Goal: Information Seeking & Learning: Compare options

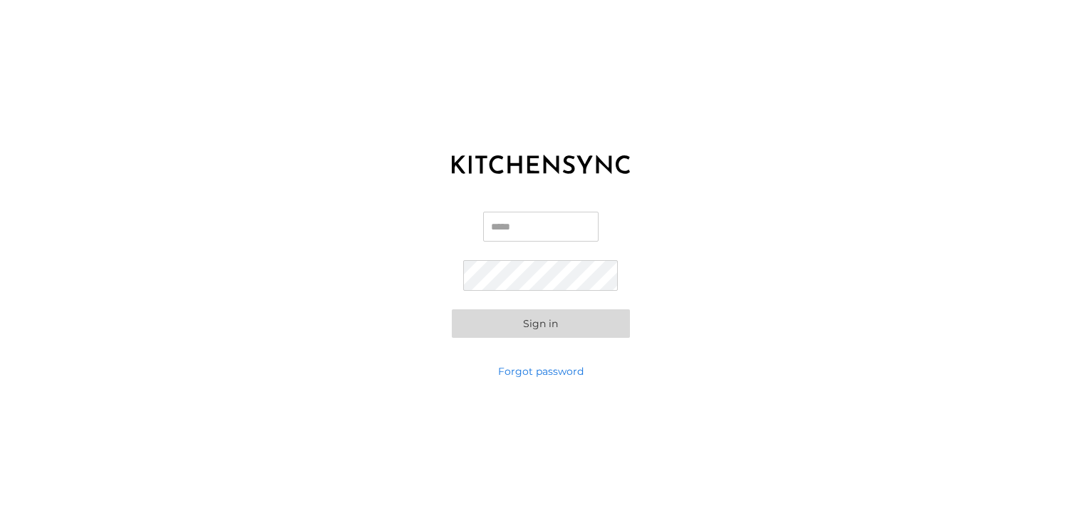
type input "**********"
click at [535, 325] on button "Sign in" at bounding box center [541, 323] width 178 height 29
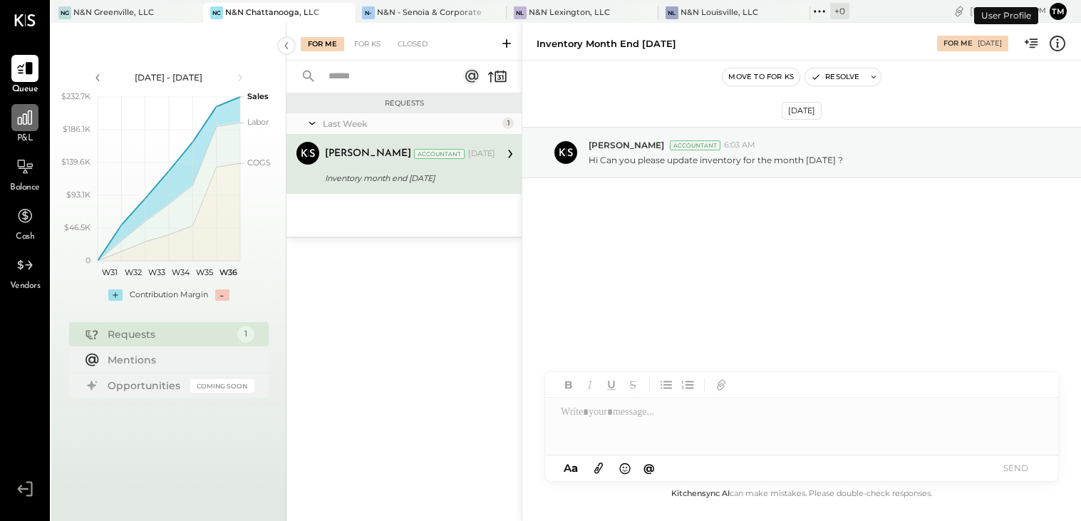
click at [32, 123] on icon at bounding box center [25, 117] width 19 height 19
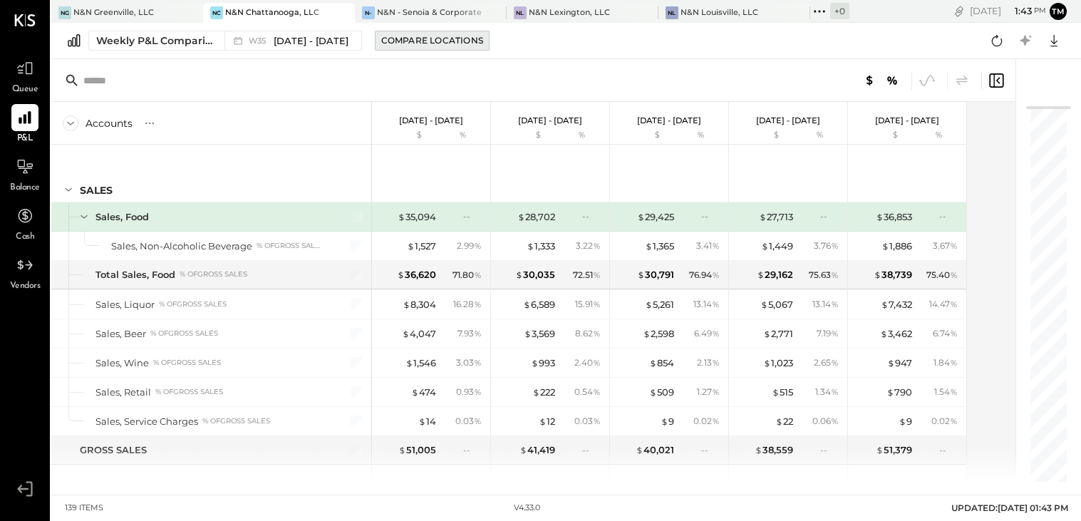
click at [433, 33] on button "Compare Locations" at bounding box center [432, 41] width 115 height 20
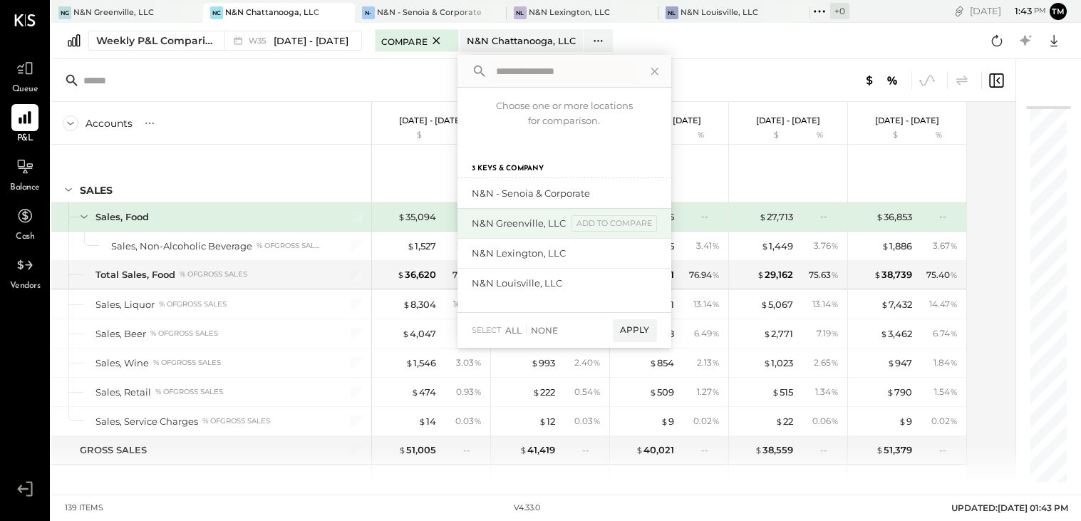
click at [0, 0] on div "add to compare" at bounding box center [0, 0] width 0 height 0
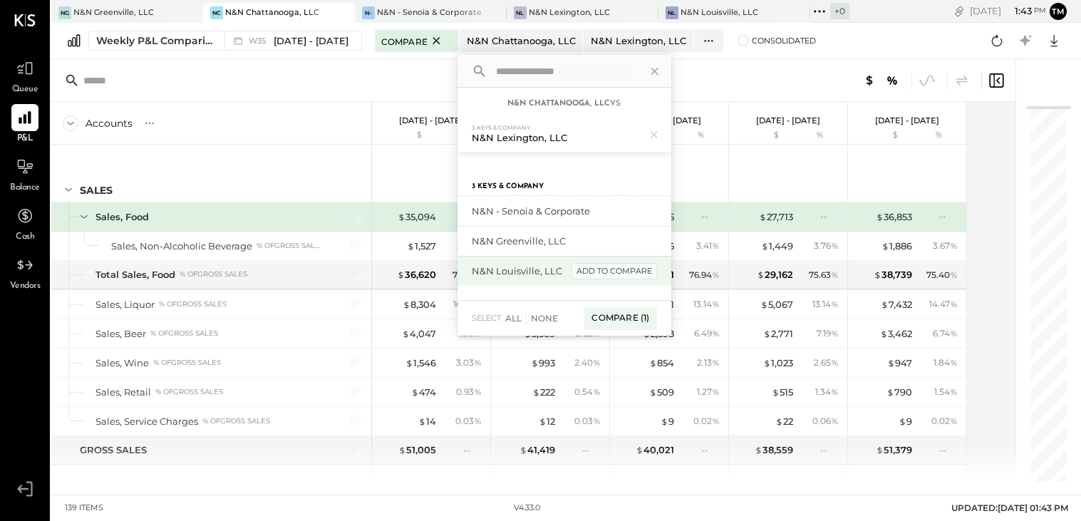
click at [617, 278] on div "add to compare" at bounding box center [614, 271] width 86 height 17
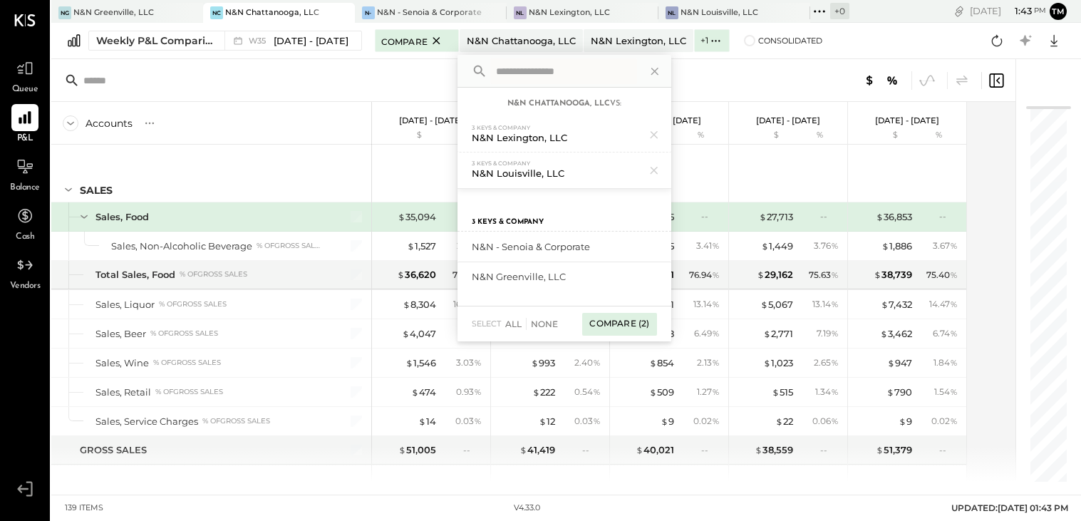
click at [627, 326] on div "Compare (2)" at bounding box center [619, 324] width 74 height 23
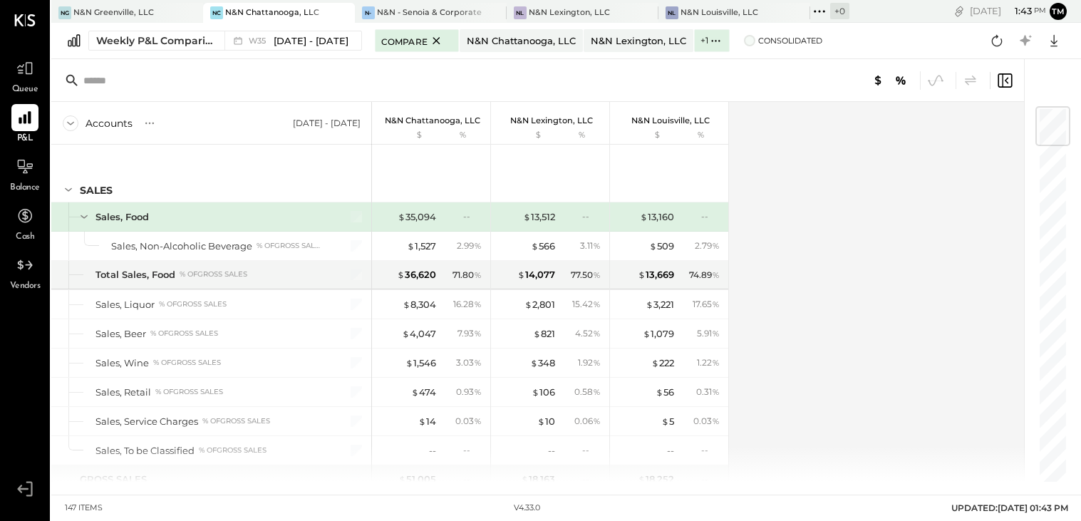
click at [789, 39] on span "Consolidated" at bounding box center [790, 41] width 64 height 10
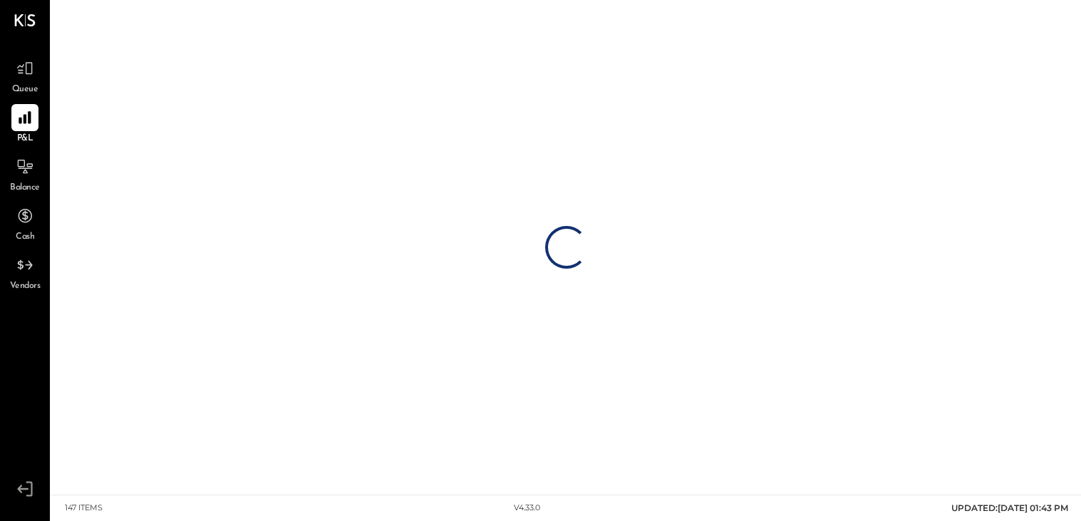
click at [794, 39] on div "Loading…" at bounding box center [566, 247] width 1030 height 494
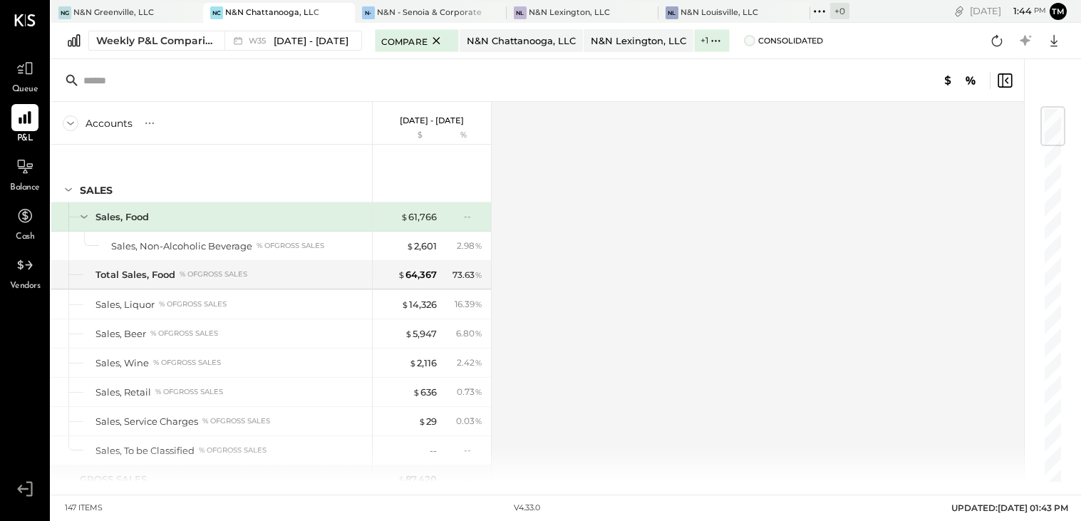
click at [748, 43] on span at bounding box center [749, 40] width 11 height 11
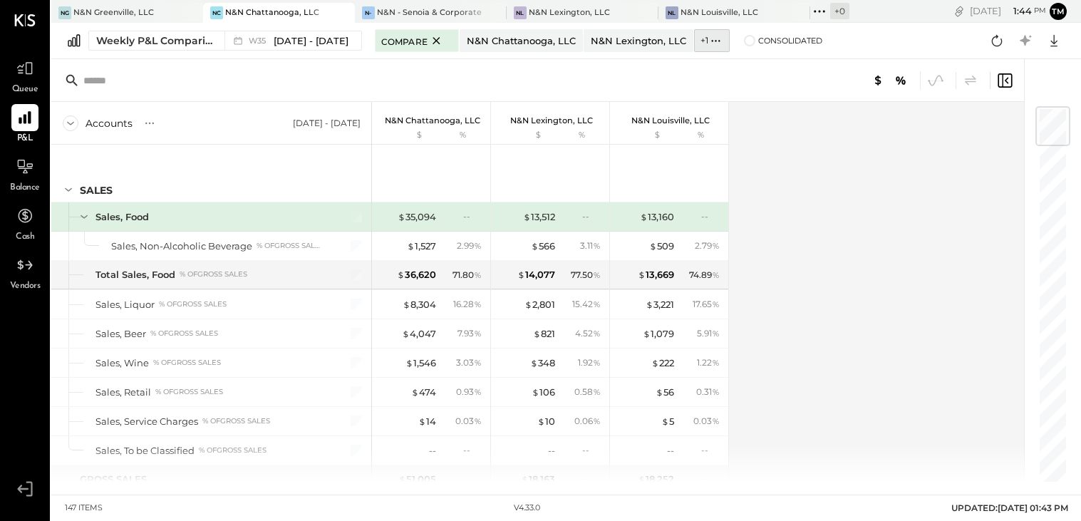
click at [708, 47] on icon at bounding box center [715, 40] width 15 height 15
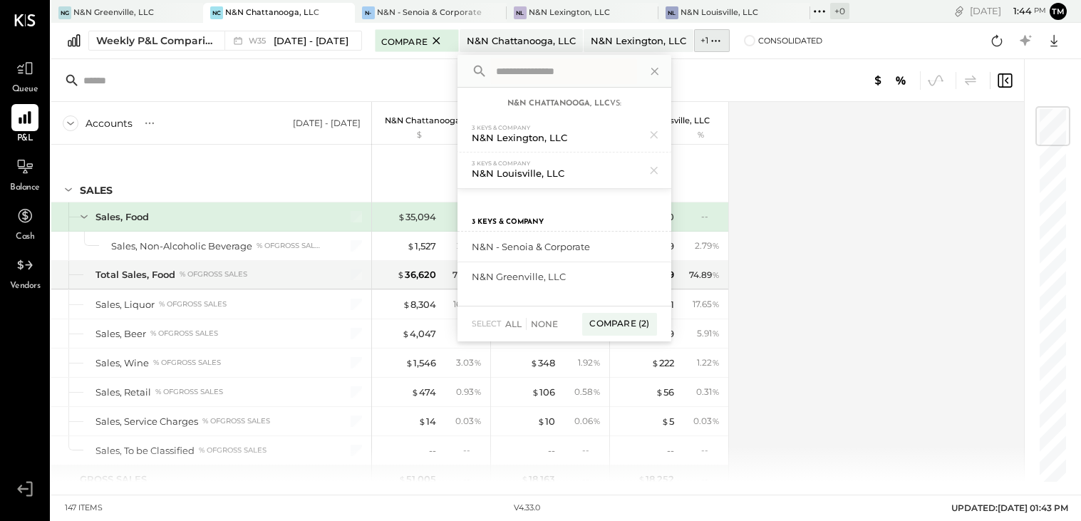
click at [724, 46] on button "+ 1" at bounding box center [712, 40] width 36 height 23
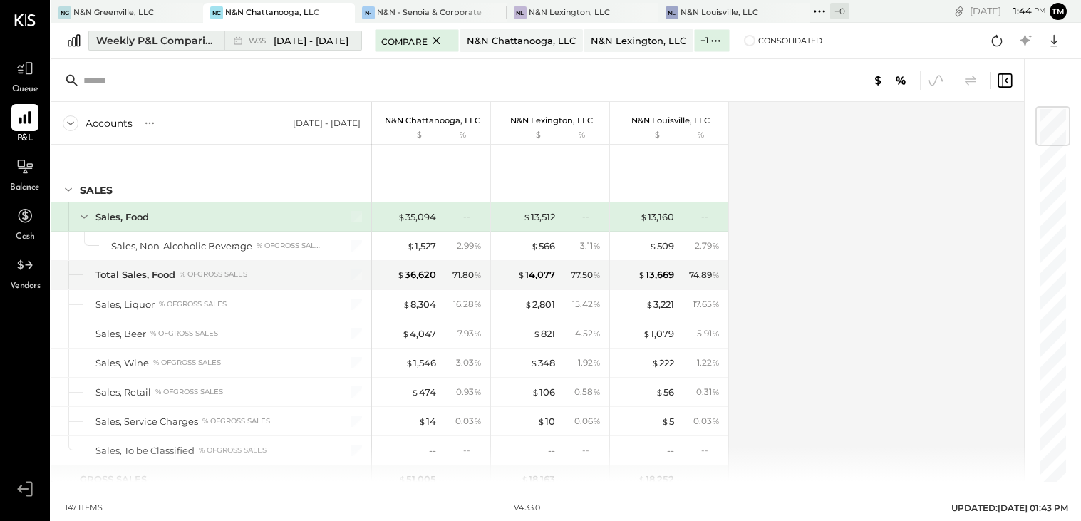
click at [139, 33] on div "Weekly P&L Comparison" at bounding box center [156, 40] width 120 height 14
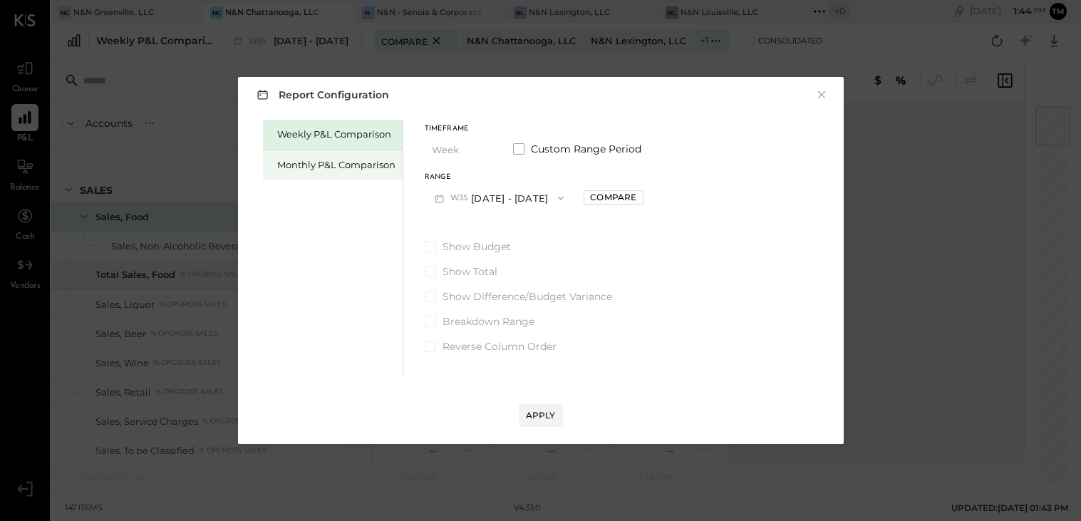
click at [337, 168] on div "Monthly P&L Comparison" at bounding box center [336, 165] width 118 height 14
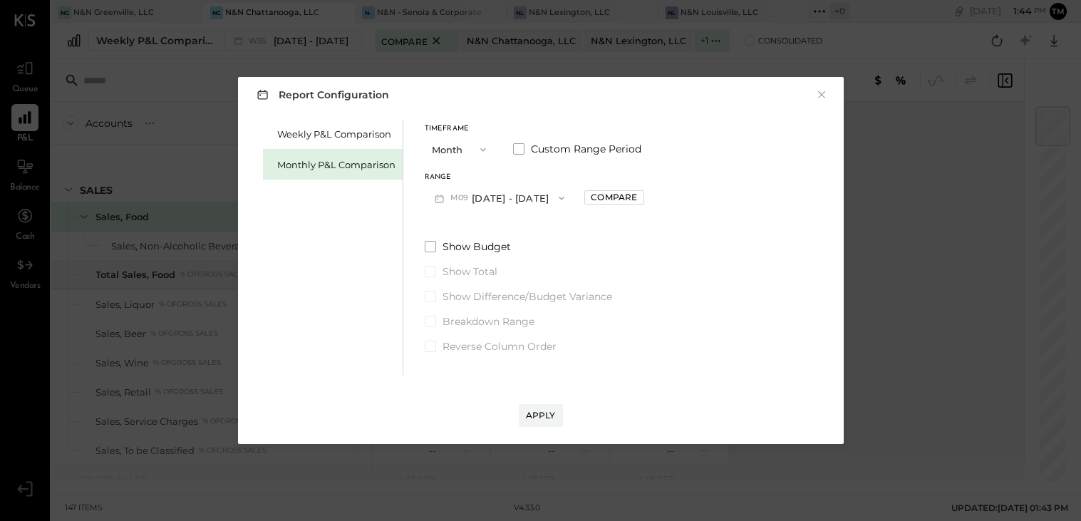
click at [509, 190] on button "M09 [DATE] - [DATE]" at bounding box center [500, 198] width 150 height 26
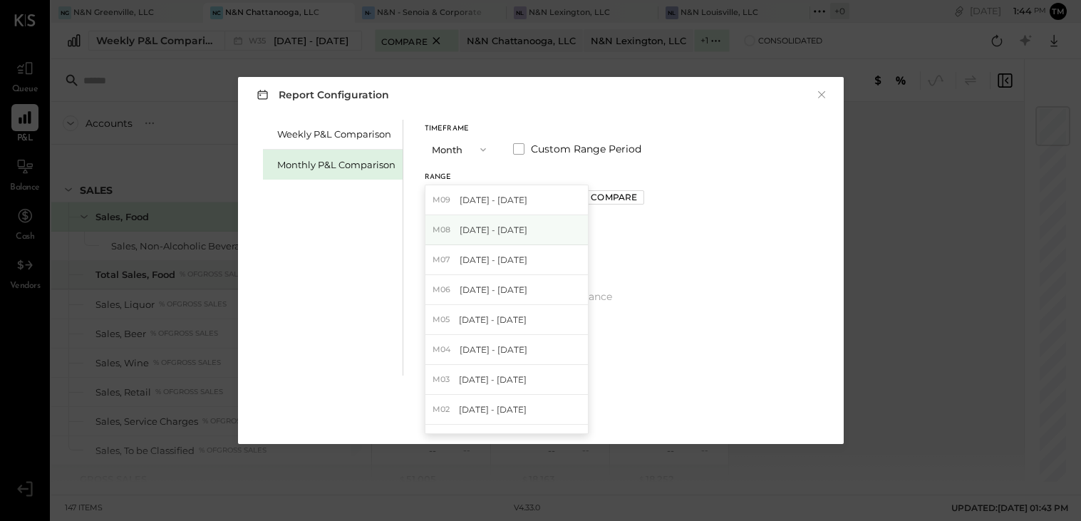
click at [514, 236] on div "M08 [DATE] - [DATE]" at bounding box center [506, 230] width 162 height 30
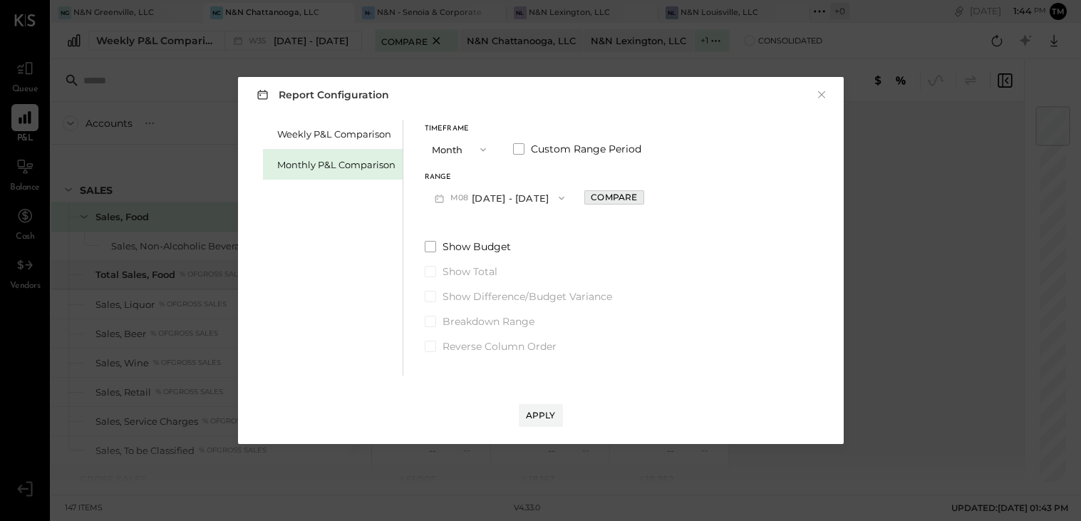
click at [598, 194] on div "Compare" at bounding box center [614, 197] width 46 height 12
click at [611, 197] on icon "button" at bounding box center [615, 198] width 9 height 9
click at [538, 418] on div "Apply" at bounding box center [541, 415] width 30 height 12
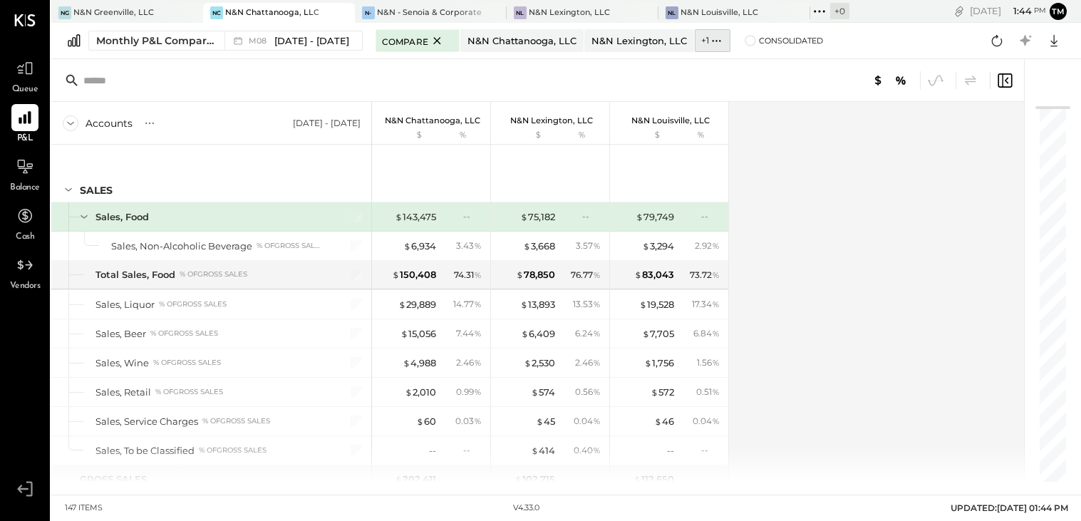
click at [709, 38] on icon at bounding box center [716, 40] width 15 height 15
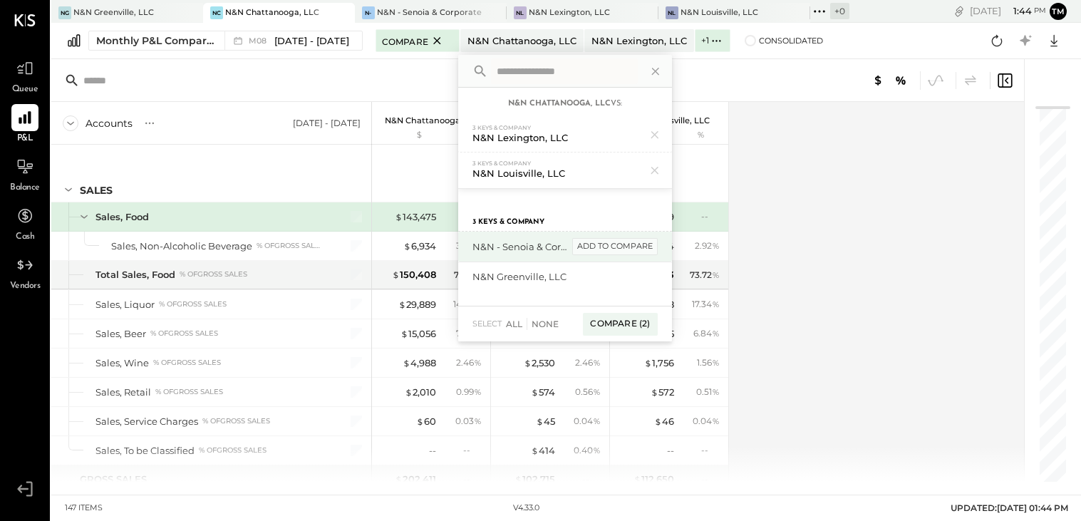
click at [620, 244] on div "add to compare" at bounding box center [615, 246] width 86 height 17
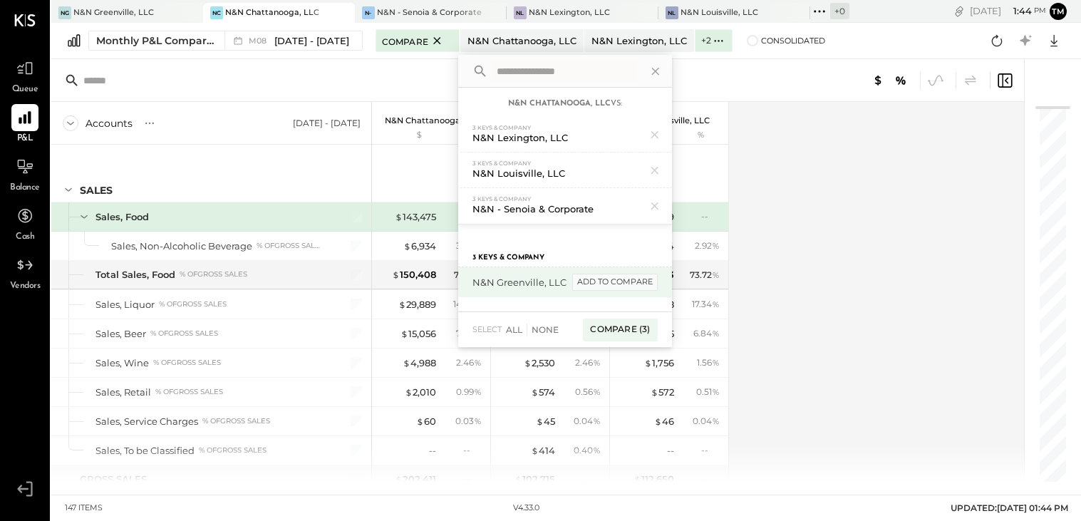
click at [609, 285] on div "add to compare" at bounding box center [615, 282] width 86 height 17
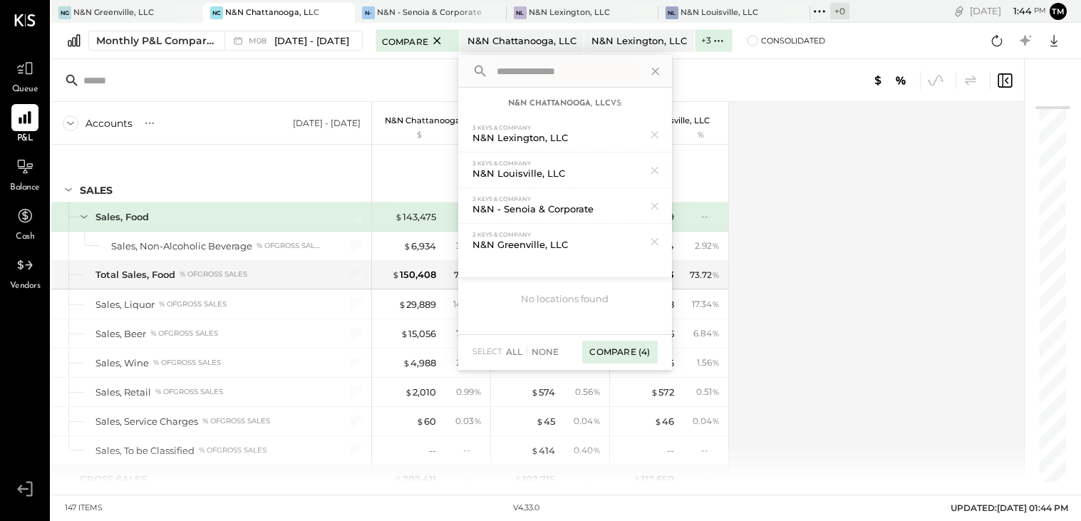
click at [621, 348] on div "Compare (4)" at bounding box center [619, 352] width 75 height 23
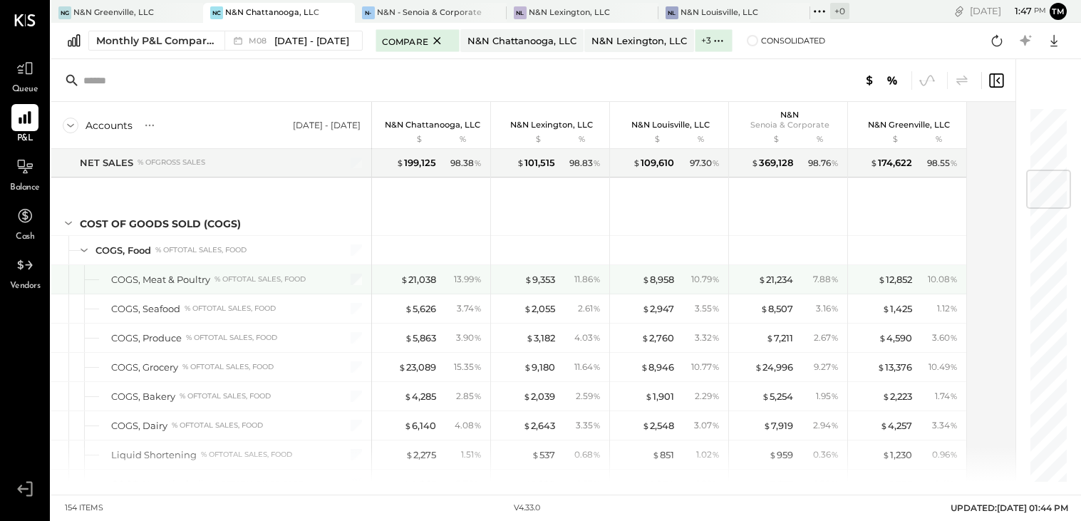
scroll to position [530, 0]
